Goal: Task Accomplishment & Management: Use online tool/utility

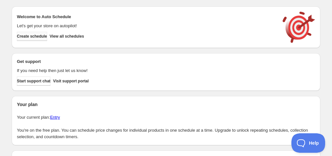
click at [35, 35] on span "Create schedule" at bounding box center [32, 36] width 30 height 5
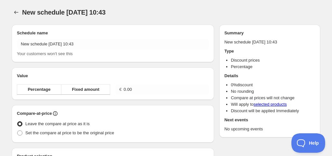
radio input "true"
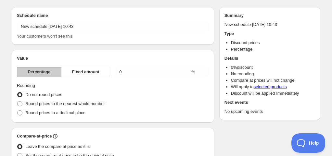
scroll to position [32, 0]
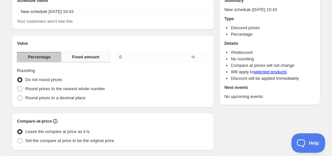
click at [84, 55] on span "Fixed amount" at bounding box center [86, 57] width 28 height 6
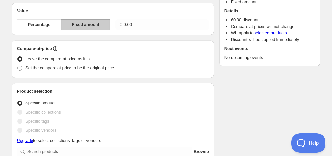
scroll to position [97, 0]
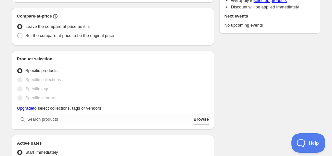
click at [199, 120] on span "Browse" at bounding box center [201, 119] width 15 height 6
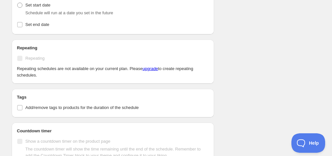
scroll to position [208, 0]
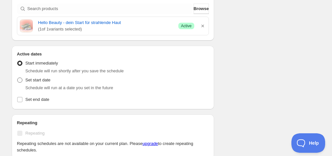
click at [20, 79] on span at bounding box center [19, 80] width 5 height 5
click at [18, 78] on input "Set start date" at bounding box center [17, 78] width 0 height 0
radio input "true"
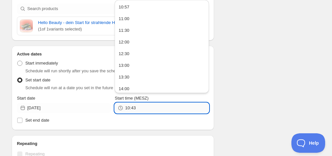
click at [136, 108] on input "10:43" at bounding box center [167, 108] width 84 height 10
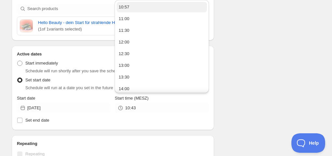
click at [133, 6] on button "10:57" at bounding box center [162, 7] width 90 height 10
type input "10:57"
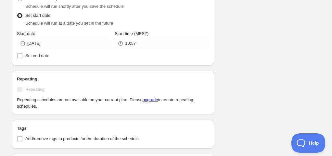
scroll to position [273, 0]
click at [19, 54] on input "Set end date" at bounding box center [19, 55] width 5 height 5
checkbox input "true"
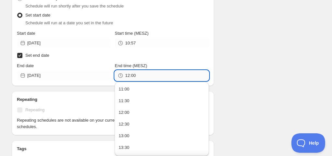
click at [137, 75] on input "12:00" at bounding box center [167, 76] width 84 height 10
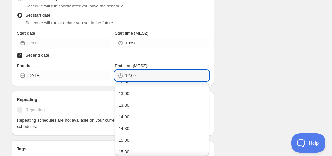
scroll to position [0, 0]
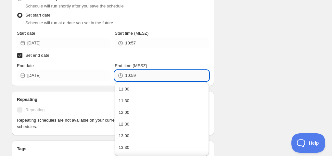
click at [147, 75] on input "10:59" at bounding box center [167, 76] width 84 height 10
type input "10:59"
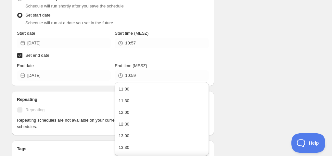
click at [151, 57] on label "Set end date" at bounding box center [113, 55] width 192 height 9
click at [22, 57] on input "Set end date" at bounding box center [19, 55] width 5 height 5
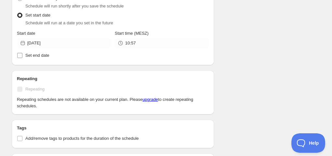
click at [20, 55] on input "Set end date" at bounding box center [19, 55] width 5 height 5
checkbox input "true"
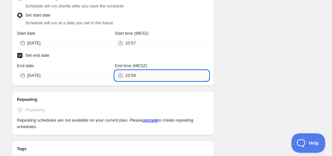
click at [141, 75] on input "10:59" at bounding box center [167, 76] width 84 height 10
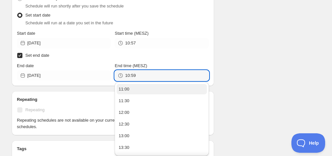
click at [126, 88] on div "11:00" at bounding box center [124, 89] width 11 height 6
type input "11:00"
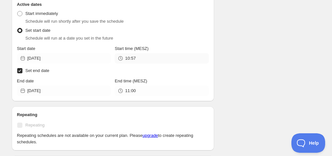
scroll to position [260, 0]
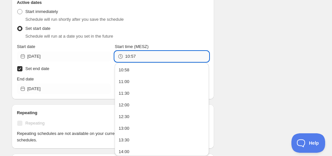
click at [137, 57] on input "10:57" at bounding box center [167, 56] width 84 height 10
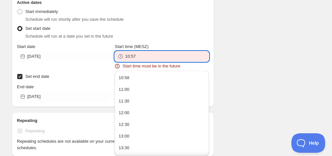
click at [144, 57] on input "10:57" at bounding box center [167, 56] width 84 height 10
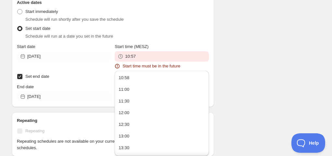
click at [253, 49] on div "Schedule name New schedule [DATE] 10:43 Your customers won't see this Value Per…" at bounding box center [163, 16] width 314 height 513
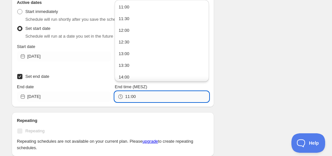
click at [138, 97] on input "11:00" at bounding box center [167, 97] width 84 height 10
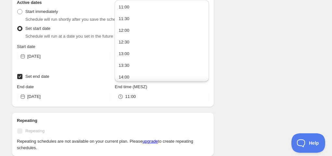
click at [239, 75] on div "Schedule name New schedule [DATE] 10:43 Your customers won't see this Value Per…" at bounding box center [163, 16] width 314 height 513
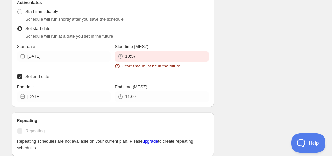
click at [182, 33] on div "Schedule will run at a date you set in the future" at bounding box center [117, 36] width 184 height 6
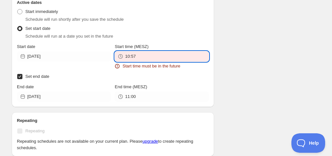
click at [147, 54] on input "10:57" at bounding box center [167, 56] width 84 height 10
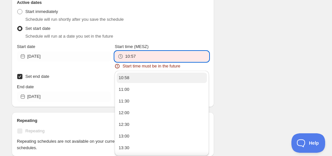
click at [129, 78] on button "10:58" at bounding box center [162, 78] width 90 height 10
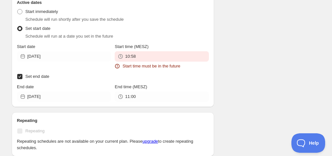
click at [118, 66] on icon at bounding box center [117, 66] width 1 height 2
click at [117, 67] on icon at bounding box center [117, 66] width 6 height 6
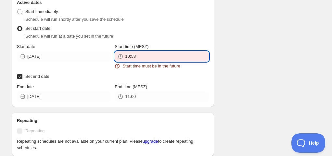
click at [140, 57] on input "10:58" at bounding box center [167, 56] width 84 height 10
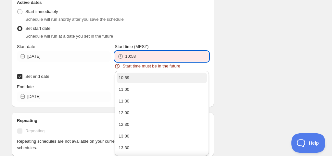
click at [123, 76] on div "10:59" at bounding box center [124, 78] width 11 height 6
type input "10:59"
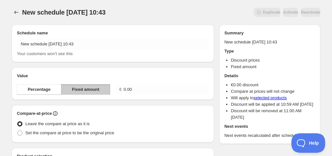
scroll to position [0, 0]
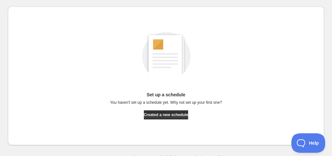
scroll to position [5, 0]
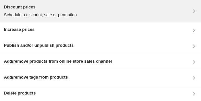
click at [96, 9] on div "Discount prices Schedule a discount, sale or promotion" at bounding box center [101, 11] width 194 height 14
